Goal: Find specific page/section: Find specific page/section

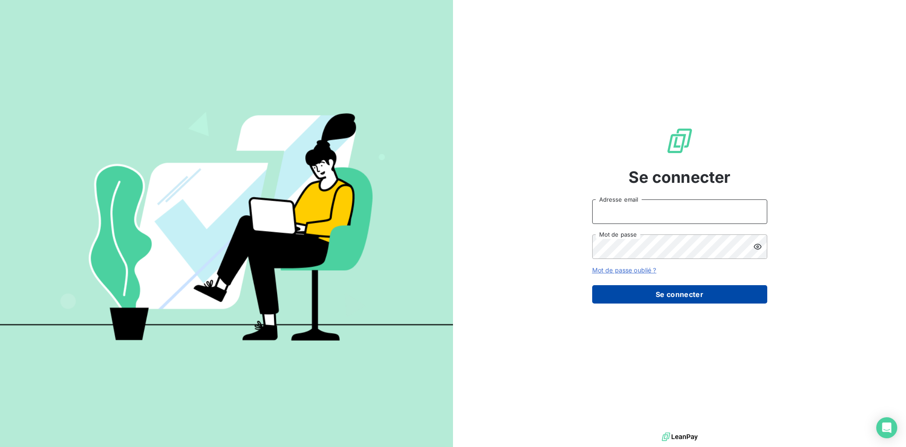
type input "[EMAIL_ADDRESS][DOMAIN_NAME]"
click at [725, 289] on button "Se connecter" at bounding box center [679, 294] width 175 height 18
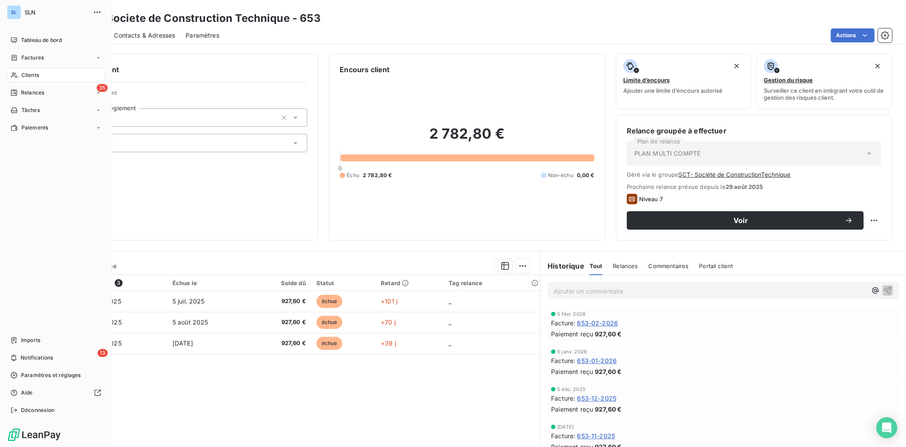
click at [28, 77] on span "Clients" at bounding box center [30, 75] width 18 height 8
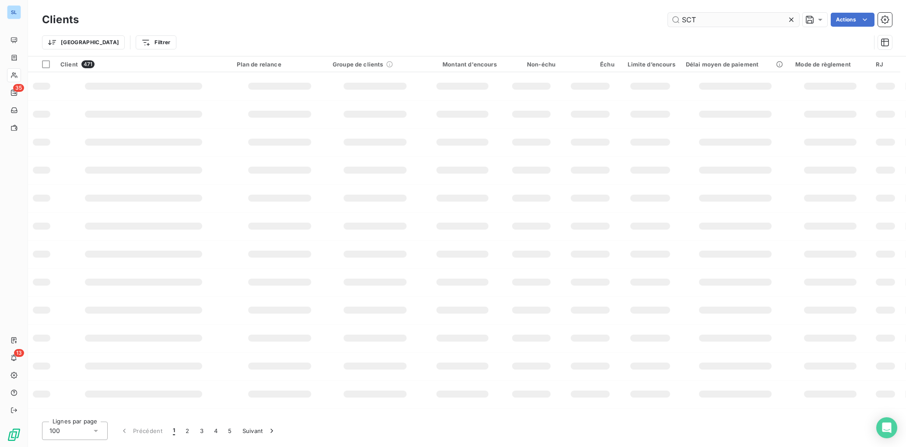
type input "SCT"
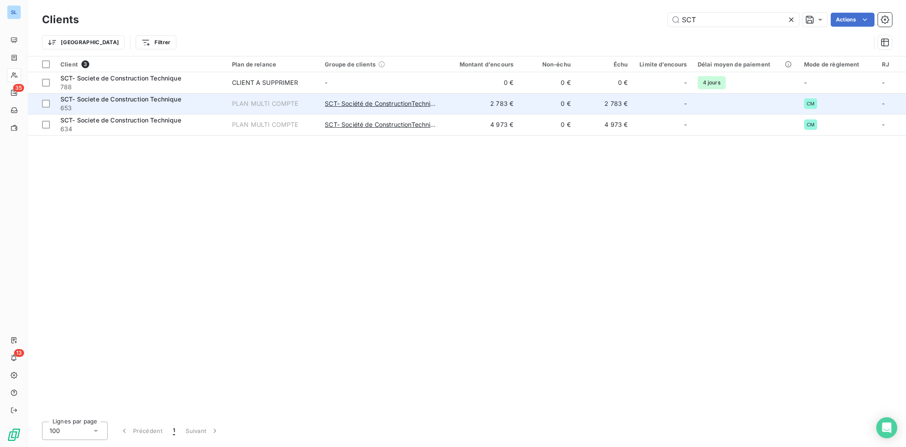
click at [189, 102] on div "SCT- Societe de Construction Technique" at bounding box center [140, 99] width 161 height 9
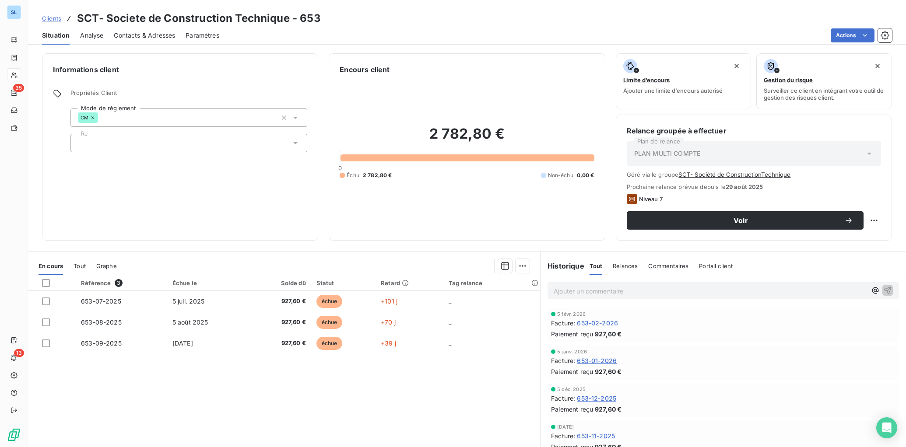
click at [668, 268] on span "Commentaires" at bounding box center [668, 266] width 40 height 7
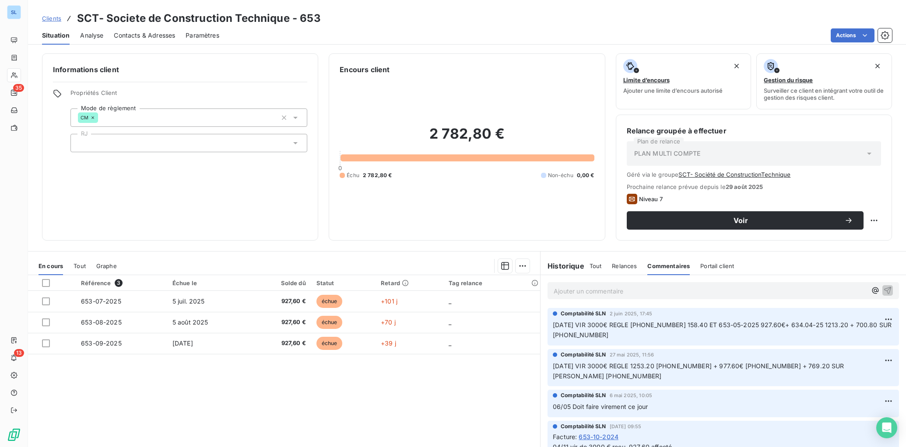
click at [631, 294] on p "Ajouter un commentaire ﻿" at bounding box center [710, 291] width 313 height 11
click at [887, 291] on icon "button" at bounding box center [887, 290] width 9 height 9
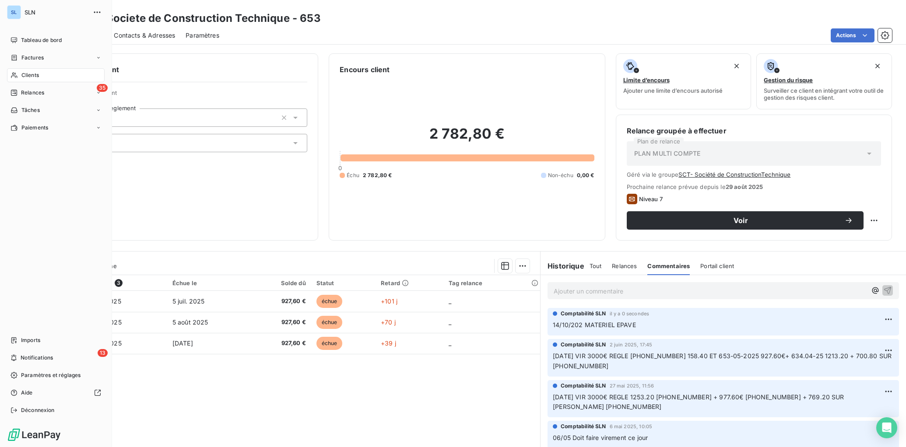
click at [18, 74] on div "Clients" at bounding box center [56, 75] width 98 height 14
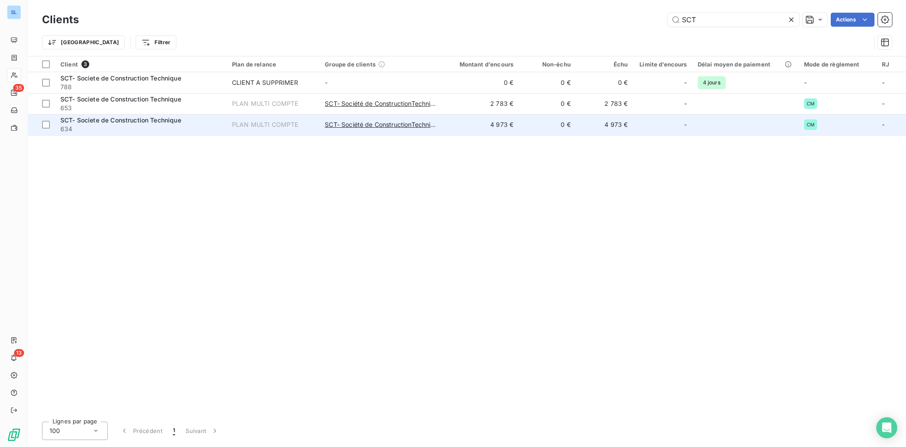
click at [84, 124] on span "SCT- Societe de Construction Technique" at bounding box center [120, 119] width 121 height 7
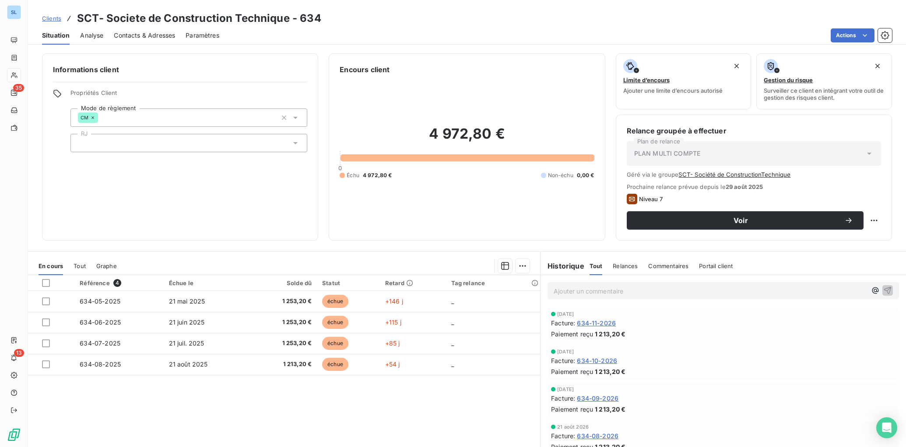
click at [668, 276] on div "Ajouter un commentaire ﻿" at bounding box center [722, 290] width 365 height 31
click at [666, 269] on span "Commentaires" at bounding box center [668, 266] width 40 height 7
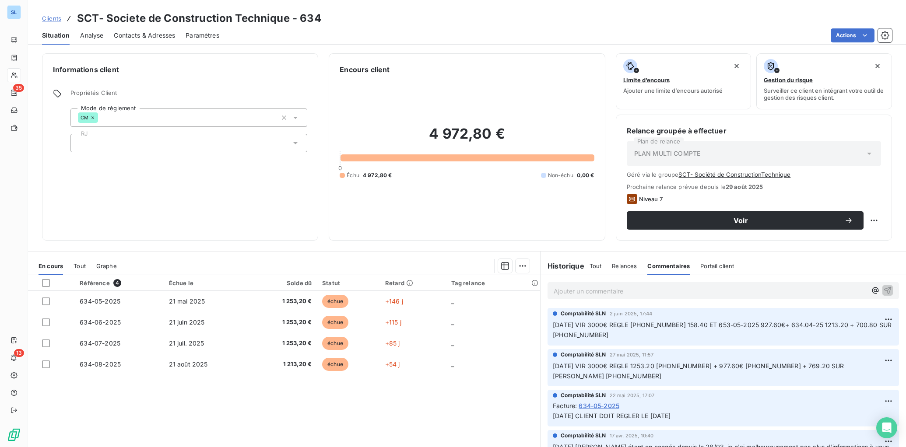
click at [620, 295] on p "Ajouter un commentaire ﻿" at bounding box center [710, 291] width 313 height 11
drag, startPoint x: 592, startPoint y: 290, endPoint x: 600, endPoint y: 300, distance: 12.7
click at [592, 290] on span "[DATE] PATERIEL HS" at bounding box center [584, 290] width 61 height 7
click at [660, 294] on p "[DATE] MATERIEL HS" at bounding box center [710, 291] width 313 height 10
click at [894, 289] on div "[DATE] MATERIEL HS EN GARAGE" at bounding box center [722, 290] width 351 height 16
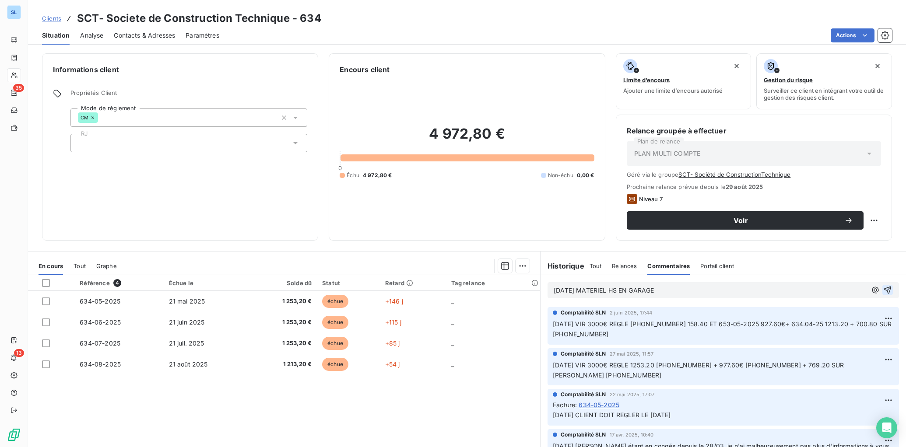
click at [887, 291] on icon "button" at bounding box center [887, 290] width 7 height 7
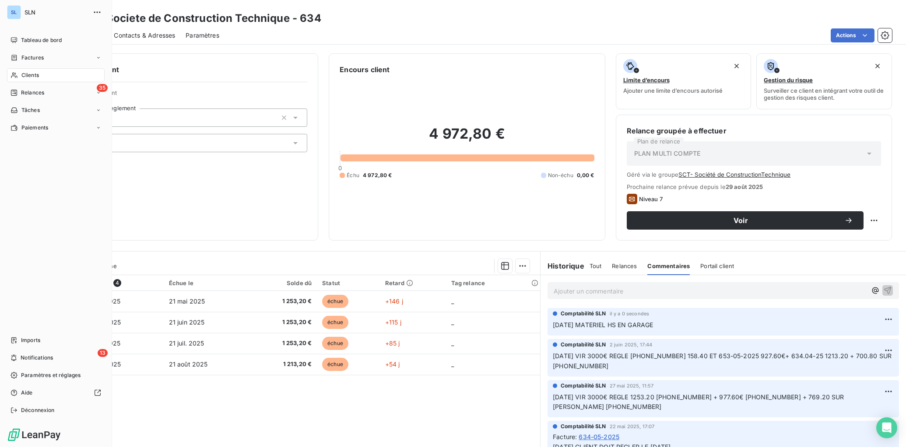
click at [26, 78] on span "Clients" at bounding box center [30, 75] width 18 height 8
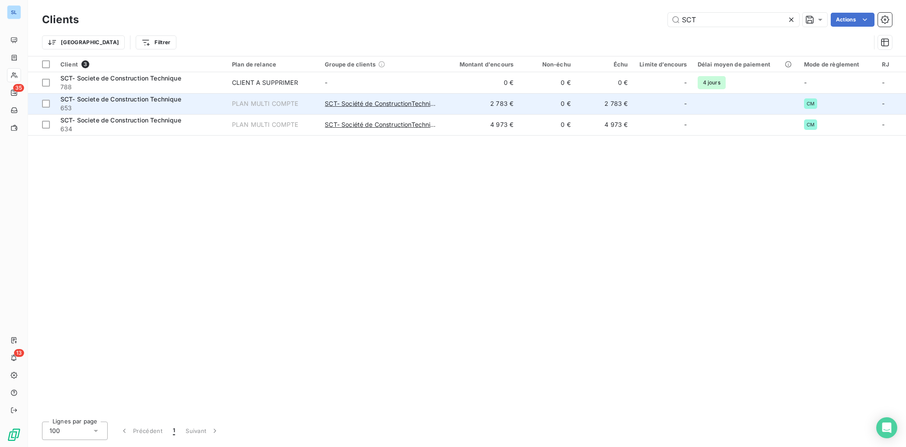
click at [122, 108] on span "653" at bounding box center [140, 108] width 161 height 9
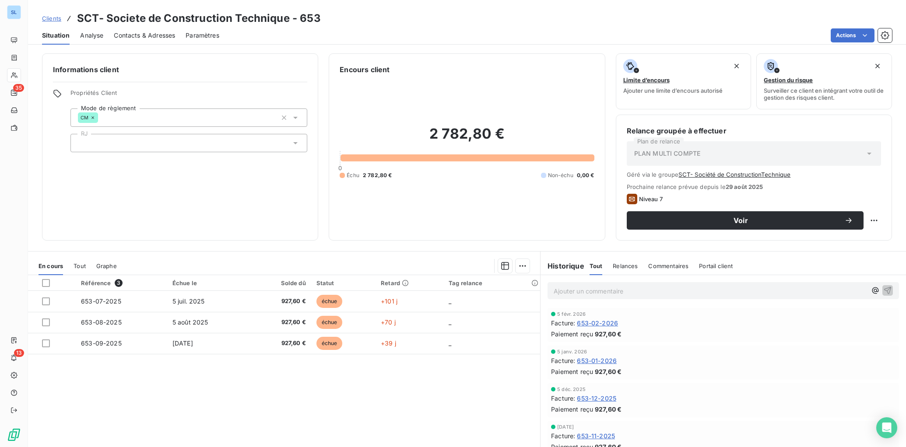
click at [215, 190] on div "Informations client Propriétés Client Mode de règlement CM RJ" at bounding box center [180, 146] width 276 height 187
